Goal: Task Accomplishment & Management: Manage account settings

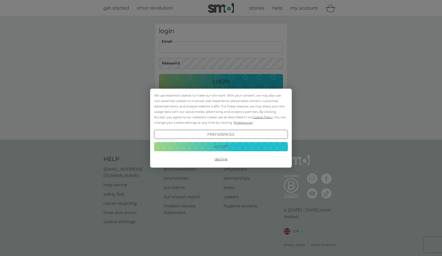
type input "[EMAIL_ADDRESS][DOMAIN_NAME]"
click at [221, 81] on button "Login" at bounding box center [221, 81] width 124 height 15
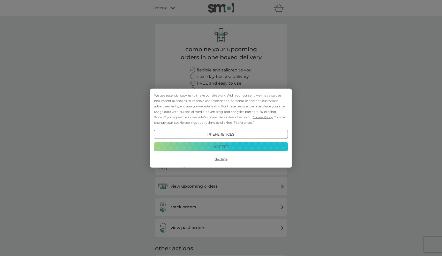
click at [235, 135] on button "Preferences" at bounding box center [221, 133] width 134 height 9
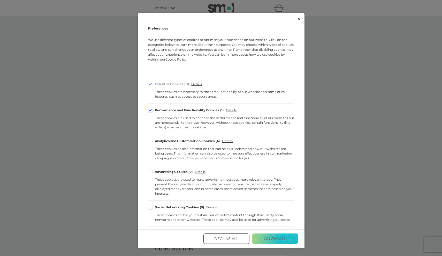
click at [149, 112] on div "Performance and Functionality Cookies 1 Details These cookies are used to enhan…" at bounding box center [221, 119] width 146 height 22
click at [150, 111] on div "Cookie Consent Preferences" at bounding box center [150, 110] width 5 height 5
click at [0, 0] on input "Performance and Functionality Cookies 1" at bounding box center [0, 0] width 0 height 0
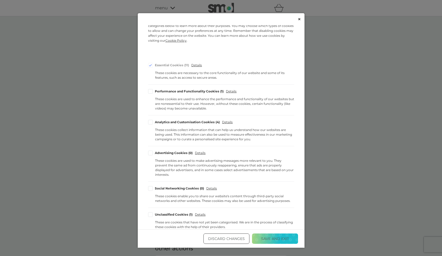
scroll to position [19, 0]
click at [286, 239] on button "Save and Exit" at bounding box center [275, 238] width 46 height 10
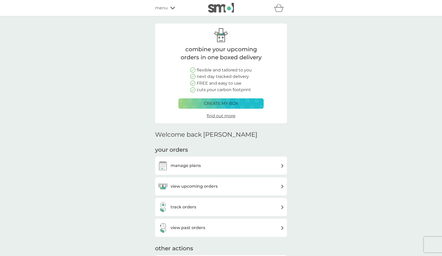
click at [262, 168] on div "manage plans" at bounding box center [221, 165] width 127 height 10
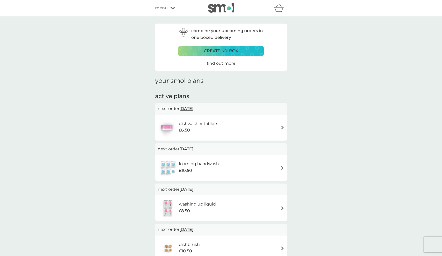
click at [271, 125] on div "dishwasher tablets £6.50" at bounding box center [221, 127] width 127 height 18
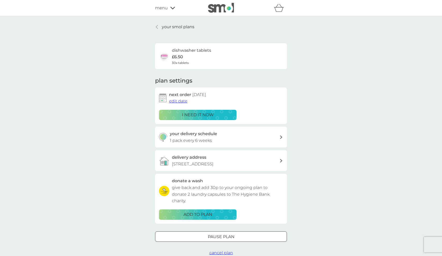
click at [213, 239] on div at bounding box center [221, 236] width 19 height 5
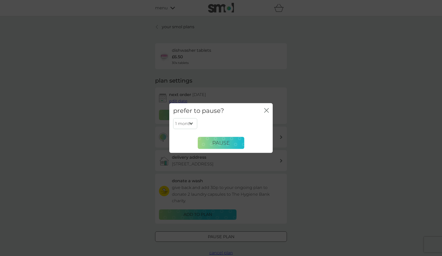
select select "6"
click at [215, 138] on button "Pause" at bounding box center [221, 142] width 47 height 12
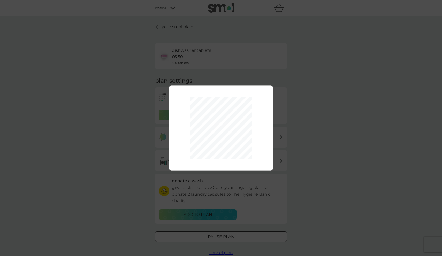
click at [304, 116] on div "1 month 2 months 3 months 4 months 5 months 6 months Pause" at bounding box center [221, 128] width 442 height 256
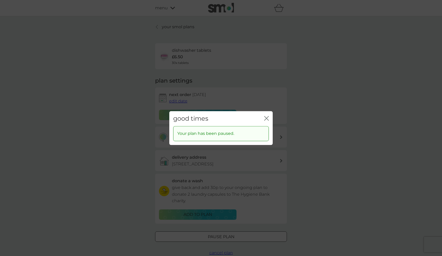
click at [267, 116] on div "close" at bounding box center [266, 118] width 5 height 7
click at [266, 117] on icon "close" at bounding box center [266, 118] width 5 height 5
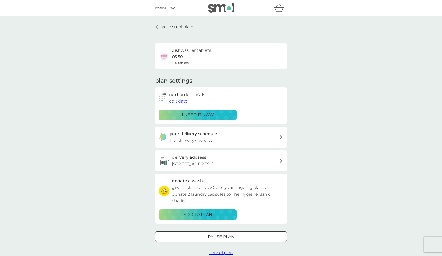
click at [158, 27] on div at bounding box center [157, 27] width 4 height 4
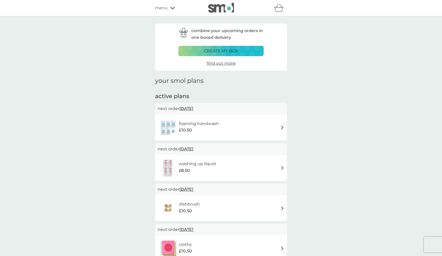
click at [282, 126] on img at bounding box center [282, 127] width 4 height 4
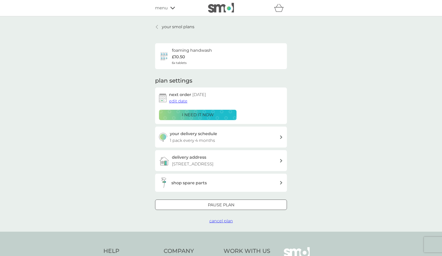
click at [226, 207] on div at bounding box center [221, 204] width 19 height 5
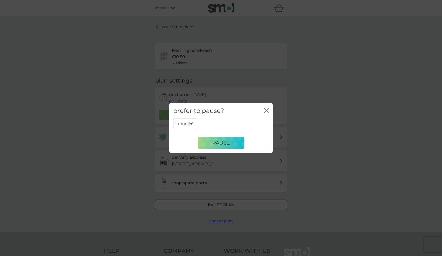
select select "6"
click at [210, 141] on button "Pause" at bounding box center [221, 142] width 47 height 12
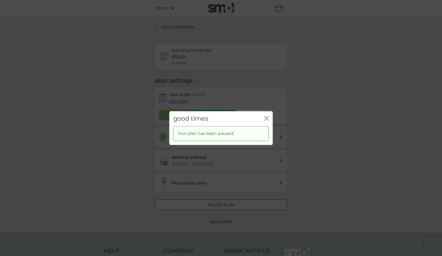
click at [264, 118] on icon "close" at bounding box center [266, 118] width 5 height 5
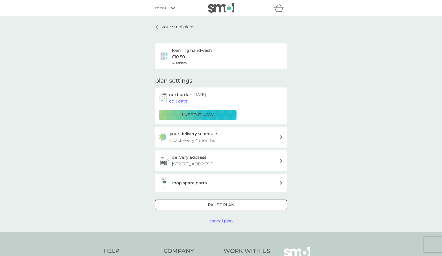
click at [161, 27] on link "your smol plans" at bounding box center [174, 27] width 39 height 7
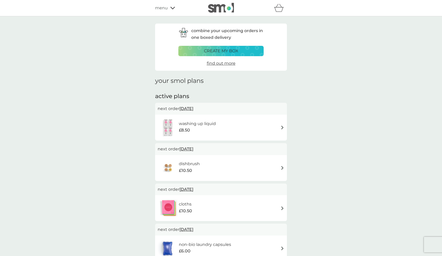
click at [283, 124] on div "washing up liquid £8.50" at bounding box center [221, 127] width 127 height 18
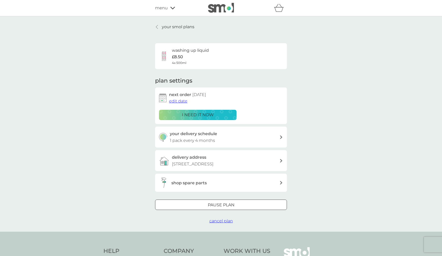
click at [196, 208] on div "Pause plan" at bounding box center [220, 204] width 131 height 7
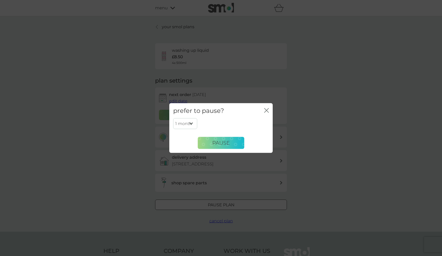
select select "6"
click at [212, 140] on span "Pause" at bounding box center [221, 143] width 18 height 6
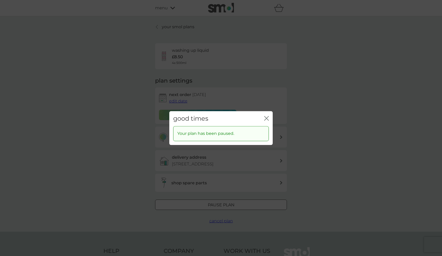
click at [267, 118] on icon "close" at bounding box center [266, 118] width 5 height 5
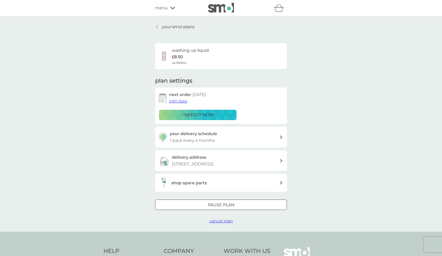
click at [157, 27] on icon at bounding box center [157, 27] width 2 height 4
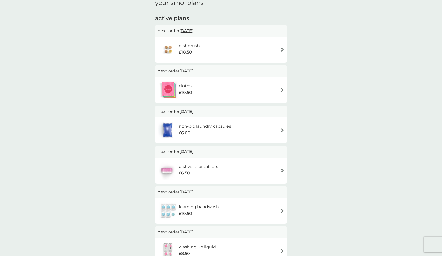
scroll to position [78, 0]
click at [283, 89] on img at bounding box center [282, 90] width 4 height 4
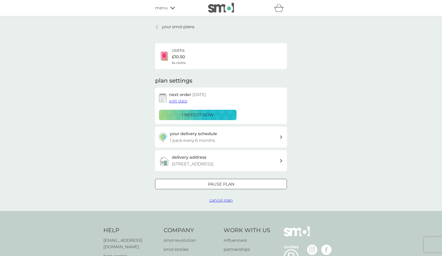
click at [202, 189] on button "Pause plan" at bounding box center [221, 184] width 132 height 10
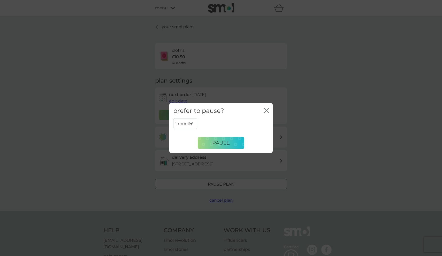
select select "6"
click at [208, 141] on button "Pause" at bounding box center [221, 142] width 47 height 12
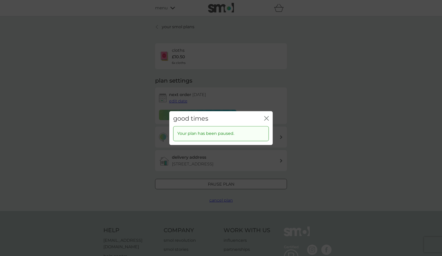
click at [268, 117] on icon "close" at bounding box center [266, 118] width 5 height 5
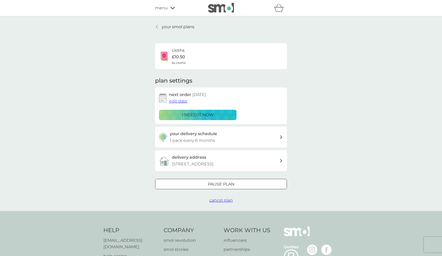
click at [158, 27] on icon at bounding box center [157, 27] width 2 height 4
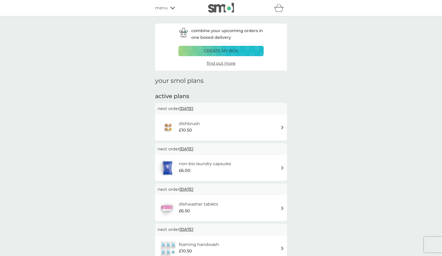
click at [283, 125] on img at bounding box center [282, 127] width 4 height 4
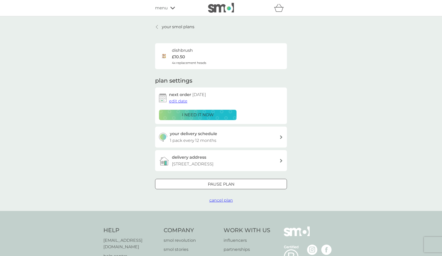
click at [201, 187] on div "Pause plan" at bounding box center [220, 184] width 131 height 7
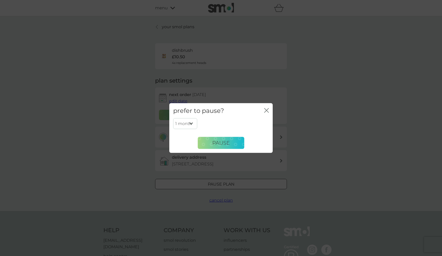
select select "6"
click at [211, 143] on button "Pause" at bounding box center [221, 142] width 47 height 12
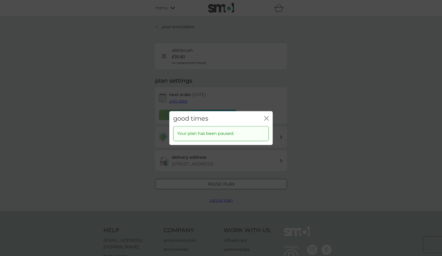
click at [266, 117] on icon "close" at bounding box center [266, 118] width 5 height 5
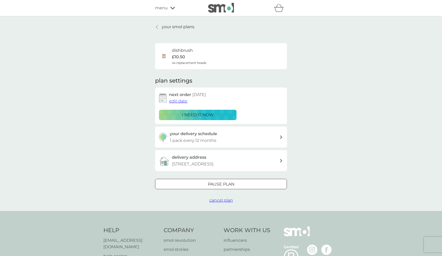
click at [159, 25] on div at bounding box center [157, 27] width 4 height 4
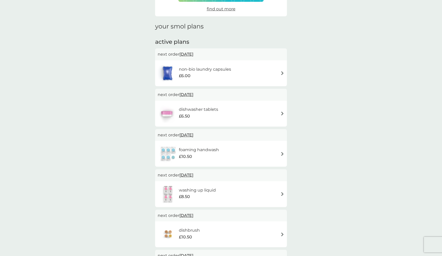
scroll to position [54, 0]
click at [218, 80] on div "non-bio laundry capsules £6.00" at bounding box center [197, 73] width 79 height 18
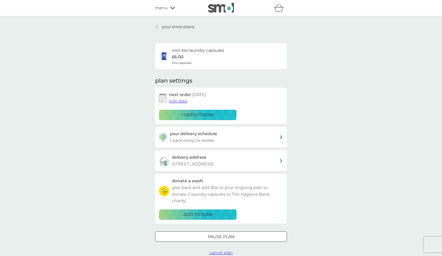
click at [156, 26] on icon at bounding box center [157, 27] width 2 height 4
